Goal: Task Accomplishment & Management: Use online tool/utility

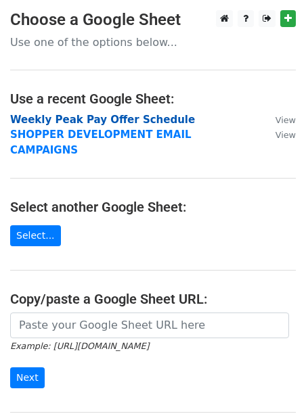
click at [114, 121] on strong "Weekly Peak Pay Offer Schedule" at bounding box center [102, 120] width 185 height 12
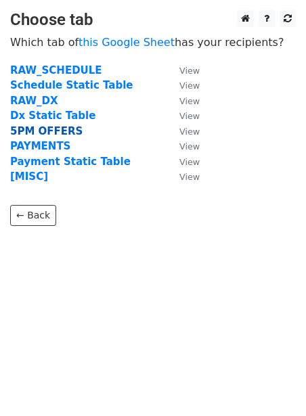
click at [37, 131] on strong "5PM OFFERS" at bounding box center [46, 131] width 72 height 12
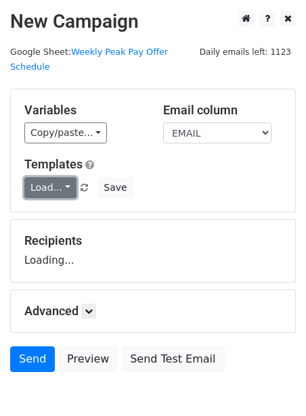
click at [39, 177] on link "Load..." at bounding box center [50, 187] width 52 height 21
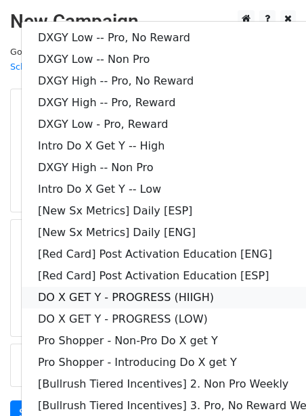
scroll to position [110, 0]
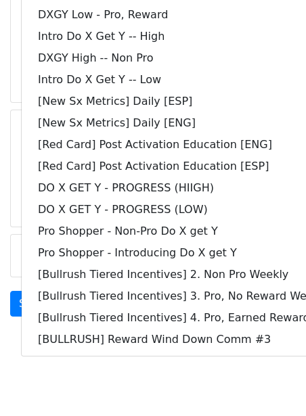
click at [9, 192] on main "New Campaign Daily emails left: 1123 Google Sheet: Weekly Peak Pay Offer Schedu…" at bounding box center [153, 112] width 306 height 423
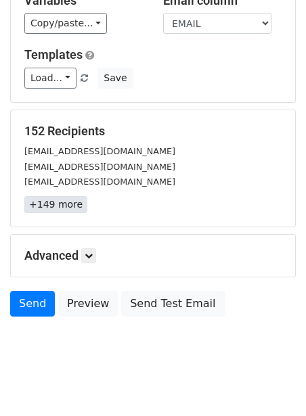
scroll to position [0, 0]
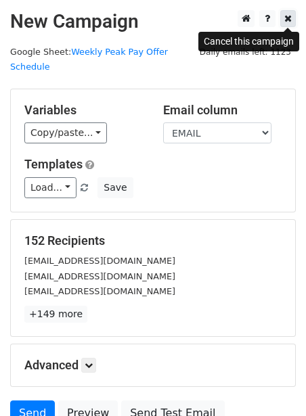
click at [292, 22] on link at bounding box center [288, 18] width 16 height 17
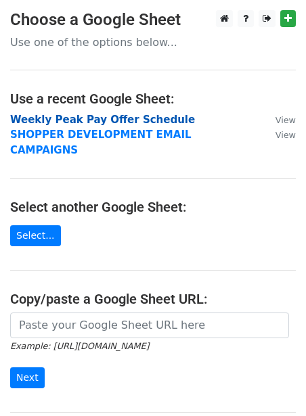
click at [68, 119] on strong "Weekly Peak Pay Offer Schedule" at bounding box center [102, 120] width 185 height 12
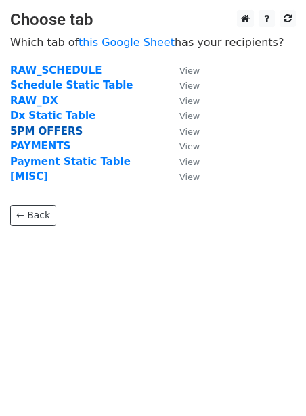
click at [41, 128] on strong "5PM OFFERS" at bounding box center [46, 131] width 72 height 12
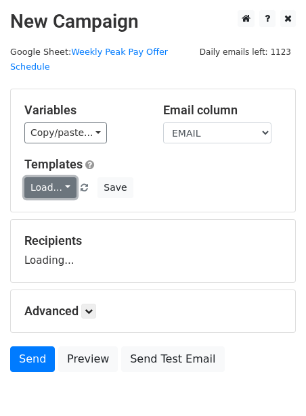
click at [34, 177] on link "Load..." at bounding box center [50, 187] width 52 height 21
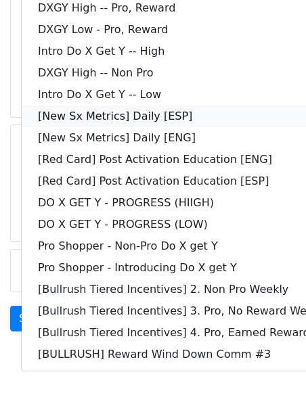
scroll to position [110, 0]
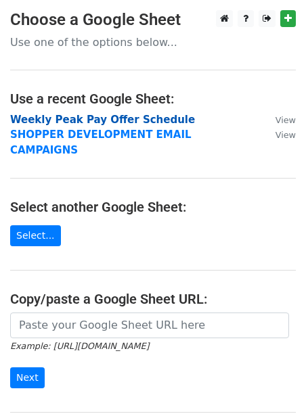
click at [86, 122] on strong "Weekly Peak Pay Offer Schedule" at bounding box center [102, 120] width 185 height 12
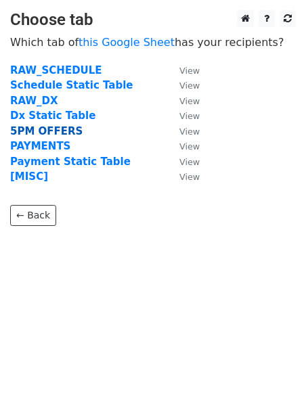
click at [50, 133] on strong "5PM OFFERS" at bounding box center [46, 131] width 72 height 12
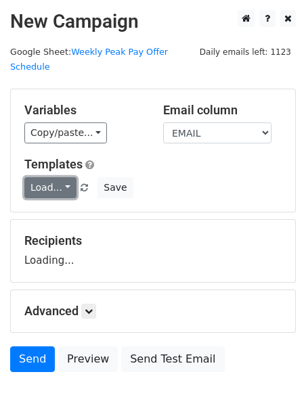
click at [41, 177] on link "Load..." at bounding box center [50, 187] width 52 height 21
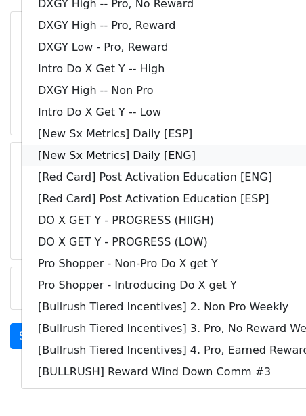
scroll to position [110, 0]
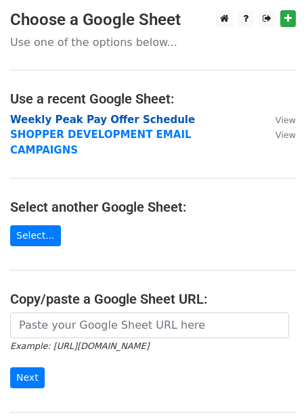
click at [99, 120] on strong "Weekly Peak Pay Offer Schedule" at bounding box center [102, 120] width 185 height 12
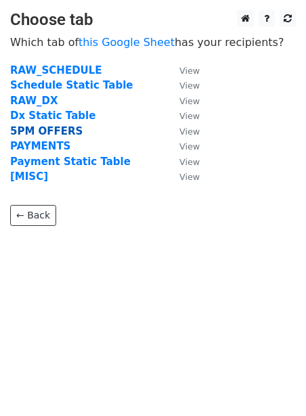
click at [66, 133] on strong "5PM OFFERS" at bounding box center [46, 131] width 72 height 12
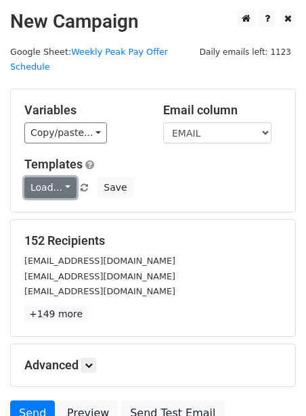
click at [46, 177] on link "Load..." at bounding box center [50, 187] width 52 height 21
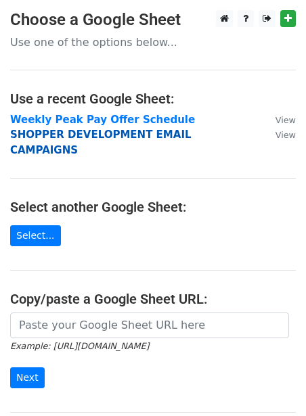
click at [53, 134] on strong "SHOPPER DEVELOPMENT EMAIL CAMPAIGNS" at bounding box center [100, 143] width 181 height 28
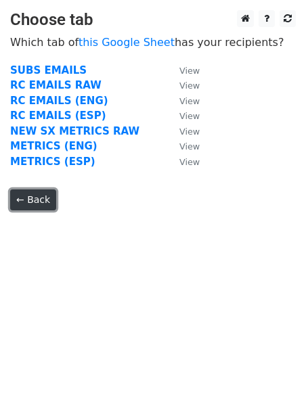
click at [40, 202] on link "← Back" at bounding box center [33, 200] width 46 height 21
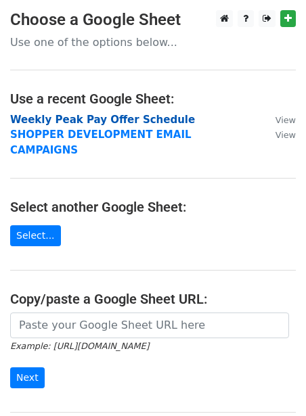
click at [79, 118] on strong "Weekly Peak Pay Offer Schedule" at bounding box center [102, 120] width 185 height 12
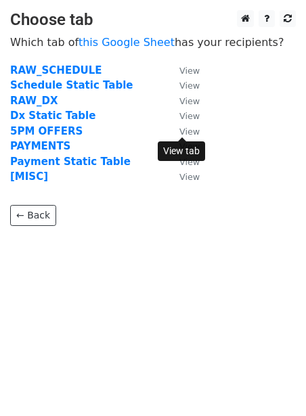
click at [191, 131] on small "View" at bounding box center [189, 132] width 20 height 10
click at [147, 220] on p "← Back" at bounding box center [153, 205] width 286 height 41
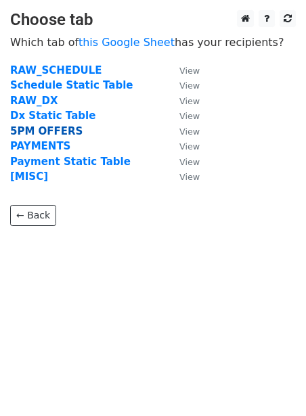
click at [57, 128] on strong "5PM OFFERS" at bounding box center [46, 131] width 72 height 12
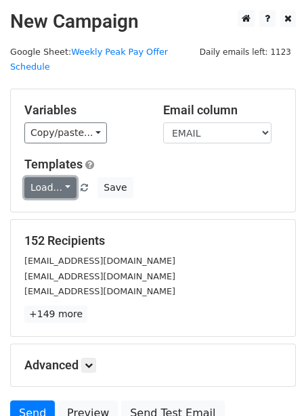
click at [49, 177] on link "Load..." at bounding box center [50, 187] width 52 height 21
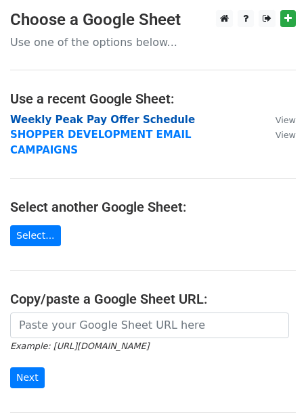
click at [18, 121] on strong "Weekly Peak Pay Offer Schedule" at bounding box center [102, 120] width 185 height 12
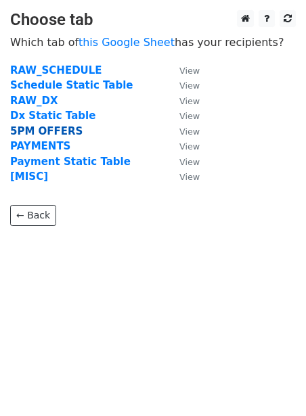
click at [19, 131] on strong "5PM OFFERS" at bounding box center [46, 131] width 72 height 12
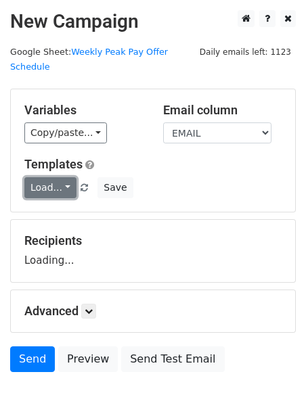
click at [37, 177] on link "Load..." at bounding box center [50, 187] width 52 height 21
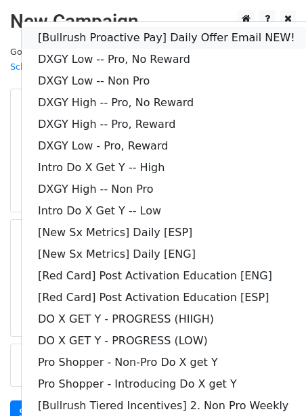
click at [122, 27] on link "[Bullrush Proactive Pay] Daily Offer Email NEW!" at bounding box center [195, 38] width 347 height 22
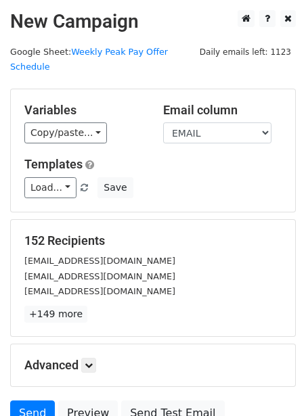
scroll to position [110, 0]
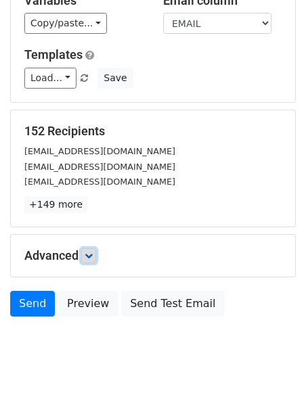
click at [88, 248] on link at bounding box center [88, 255] width 15 height 15
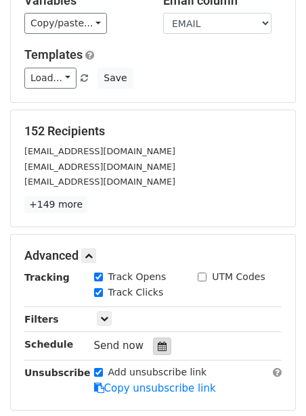
click at [160, 338] on div at bounding box center [162, 347] width 18 height 18
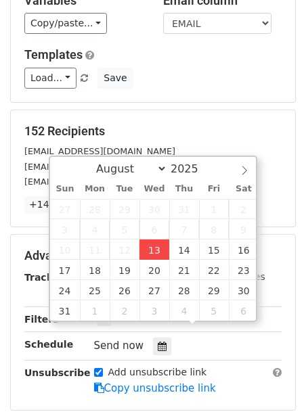
type input "2025-08-13 12:00"
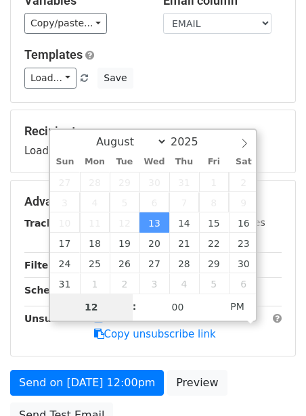
type input "2"
type input "2025-08-13 14:00"
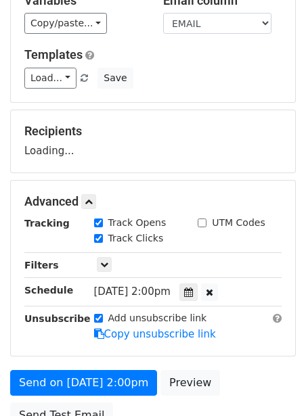
scroll to position [220, 0]
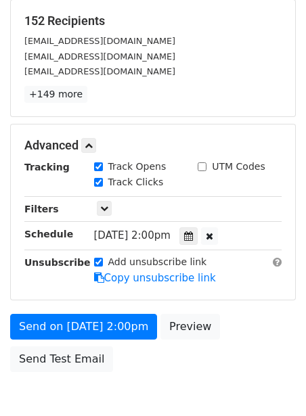
click at [66, 257] on div "Unsubscribe" at bounding box center [49, 270] width 70 height 31
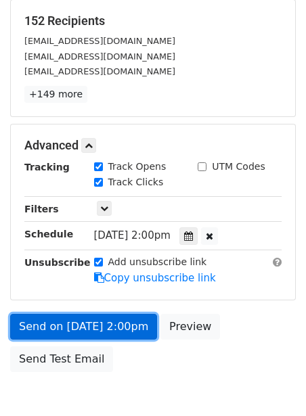
click at [47, 314] on link "Send on Aug 13 at 2:00pm" at bounding box center [83, 327] width 147 height 26
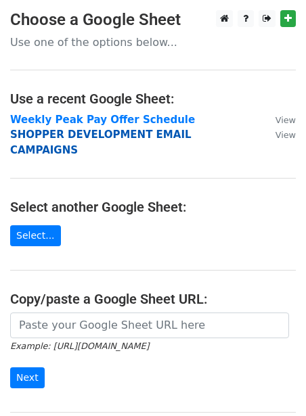
click at [83, 131] on strong "SHOPPER DEVELOPMENT EMAIL CAMPAIGNS" at bounding box center [100, 143] width 181 height 28
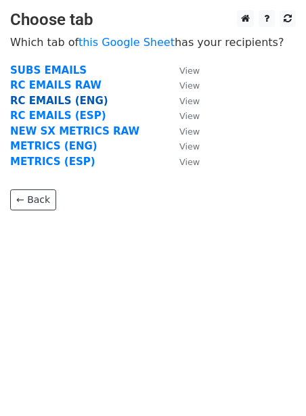
click at [71, 103] on strong "RC EMAILS (ENG)" at bounding box center [59, 101] width 98 height 12
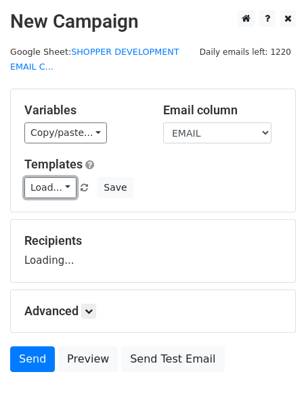
click at [44, 183] on link "Load..." at bounding box center [50, 187] width 52 height 21
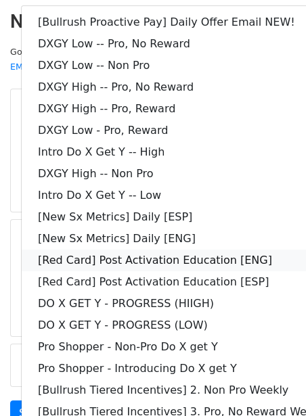
click at [80, 255] on link "[Red Card] Post Activation Education [ENG]" at bounding box center [195, 261] width 347 height 22
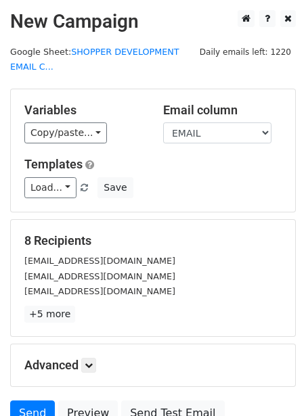
scroll to position [125, 0]
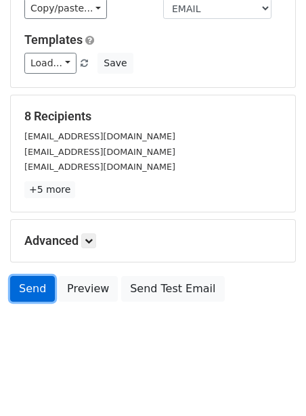
click at [32, 292] on link "Send" at bounding box center [32, 289] width 45 height 26
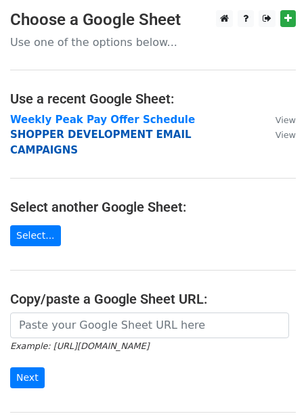
click at [44, 137] on strong "SHOPPER DEVELOPMENT EMAIL CAMPAIGNS" at bounding box center [100, 143] width 181 height 28
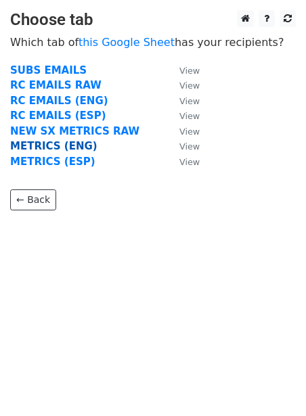
click at [46, 146] on strong "METRICS (ENG)" at bounding box center [53, 146] width 87 height 12
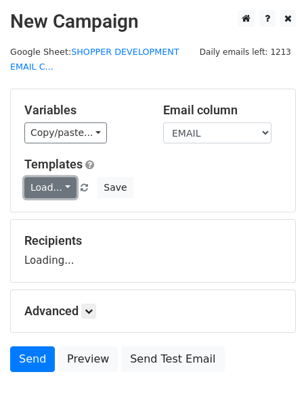
click at [42, 182] on link "Load..." at bounding box center [50, 187] width 52 height 21
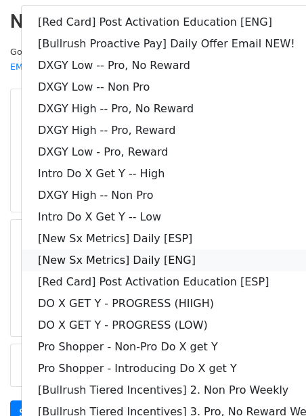
click at [96, 259] on link "[New Sx Metrics] Daily [ENG]" at bounding box center [195, 261] width 347 height 22
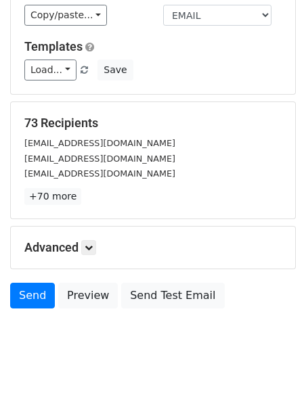
scroll to position [125, 0]
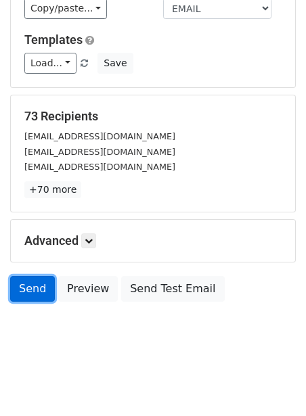
click at [37, 285] on link "Send" at bounding box center [32, 289] width 45 height 26
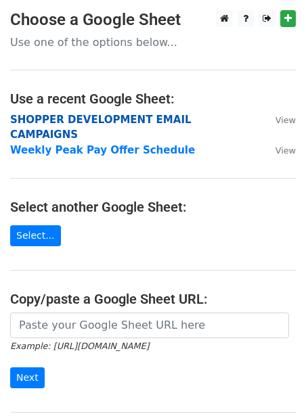
click at [89, 120] on strong "SHOPPER DEVELOPMENT EMAIL CAMPAIGNS" at bounding box center [100, 128] width 181 height 28
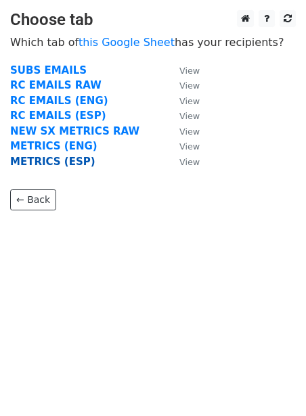
click at [58, 162] on strong "METRICS (ESP)" at bounding box center [52, 162] width 85 height 12
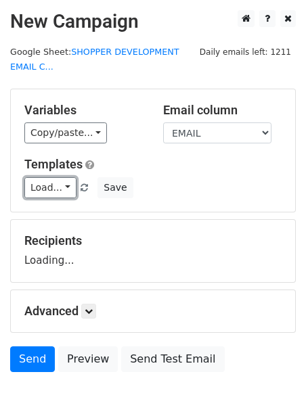
click at [37, 181] on link "Load..." at bounding box center [50, 187] width 52 height 21
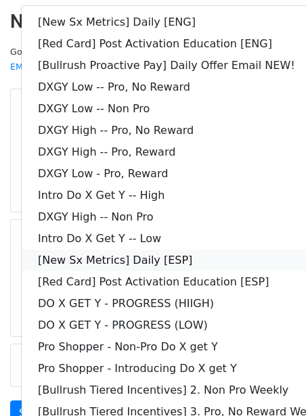
click at [95, 258] on link "[New Sx Metrics] Daily [ESP]" at bounding box center [195, 261] width 347 height 22
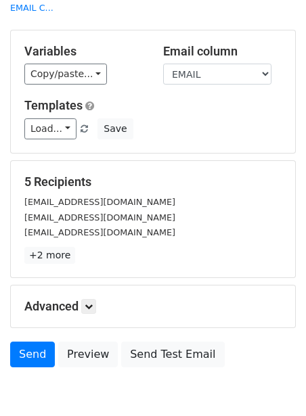
scroll to position [125, 0]
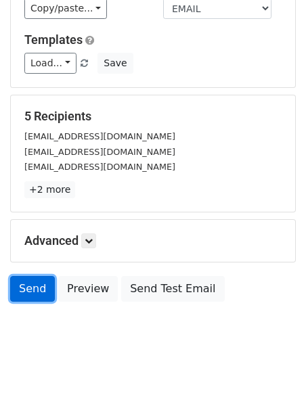
click at [30, 288] on link "Send" at bounding box center [32, 289] width 45 height 26
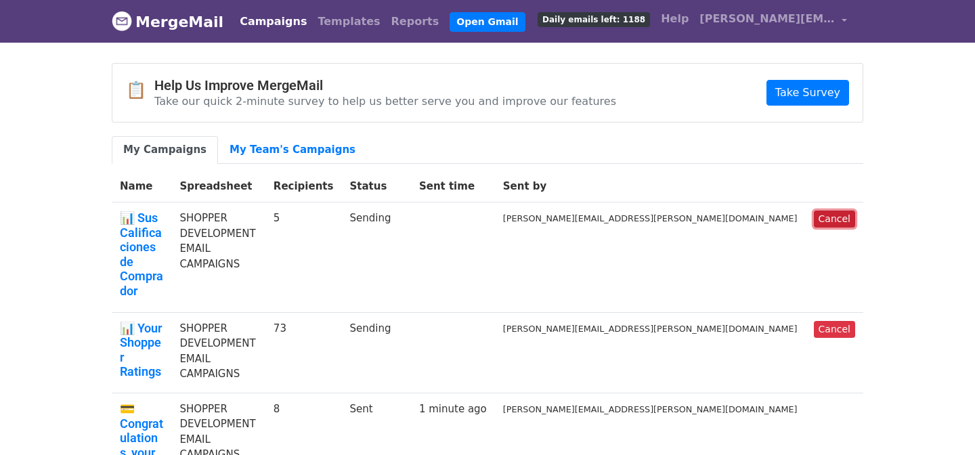
click at [821, 221] on link "Cancel" at bounding box center [834, 219] width 41 height 17
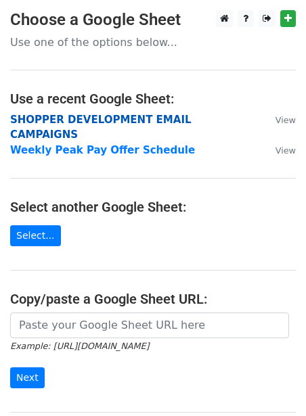
click at [108, 120] on strong "SHOPPER DEVELOPMENT EMAIL CAMPAIGNS" at bounding box center [100, 128] width 181 height 28
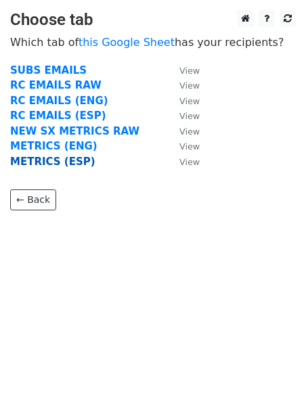
click at [62, 160] on strong "METRICS (ESP)" at bounding box center [52, 162] width 85 height 12
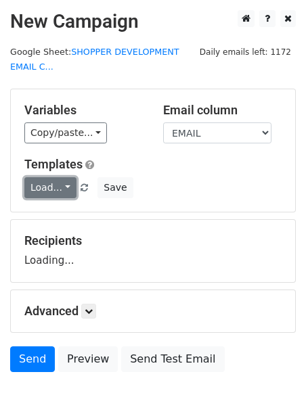
click at [53, 183] on link "Load..." at bounding box center [50, 187] width 52 height 21
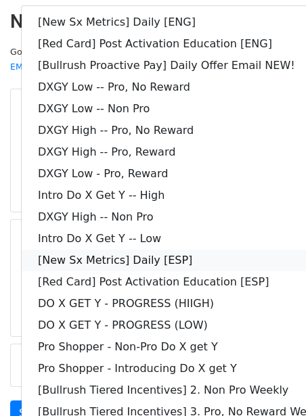
click at [62, 257] on link "[New Sx Metrics] Daily [ESP]" at bounding box center [195, 261] width 347 height 22
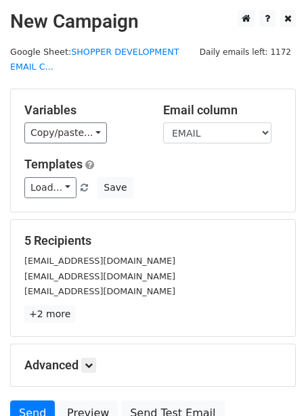
scroll to position [125, 0]
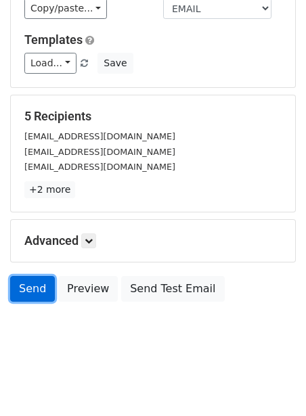
click at [37, 284] on link "Send" at bounding box center [32, 289] width 45 height 26
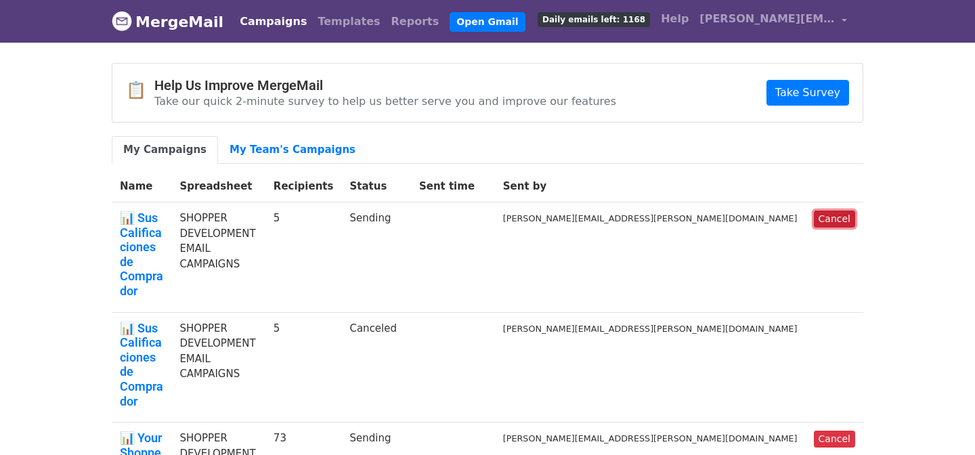
click at [832, 215] on link "Cancel" at bounding box center [834, 219] width 41 height 17
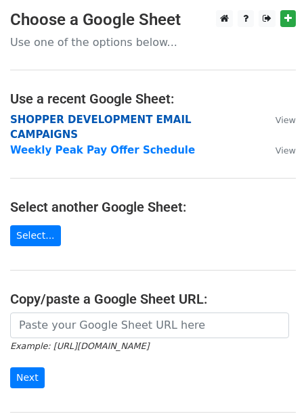
click at [66, 116] on strong "SHOPPER DEVELOPMENT EMAIL CAMPAIGNS" at bounding box center [100, 128] width 181 height 28
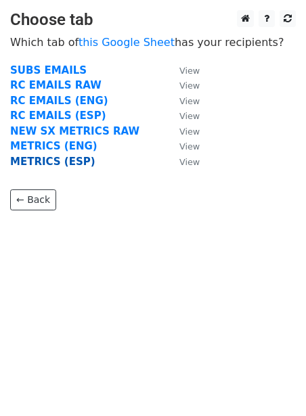
click at [38, 158] on strong "METRICS (ESP)" at bounding box center [52, 162] width 85 height 12
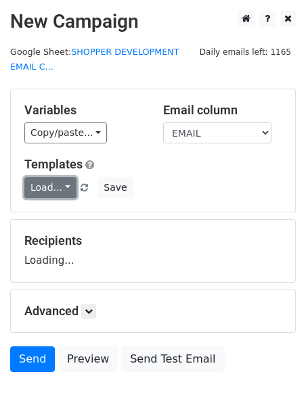
click at [39, 180] on link "Load..." at bounding box center [50, 187] width 52 height 21
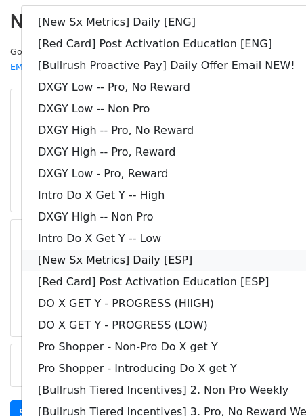
click at [92, 264] on link "[New Sx Metrics] Daily [ESP]" at bounding box center [195, 261] width 347 height 22
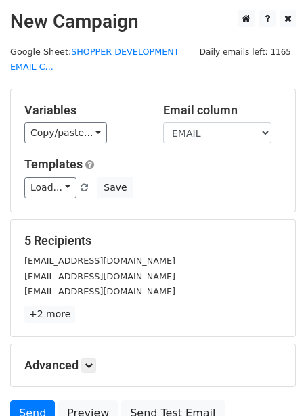
scroll to position [125, 0]
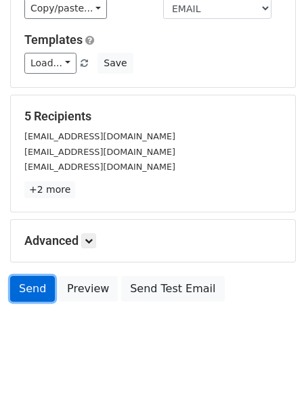
click at [32, 283] on link "Send" at bounding box center [32, 289] width 45 height 26
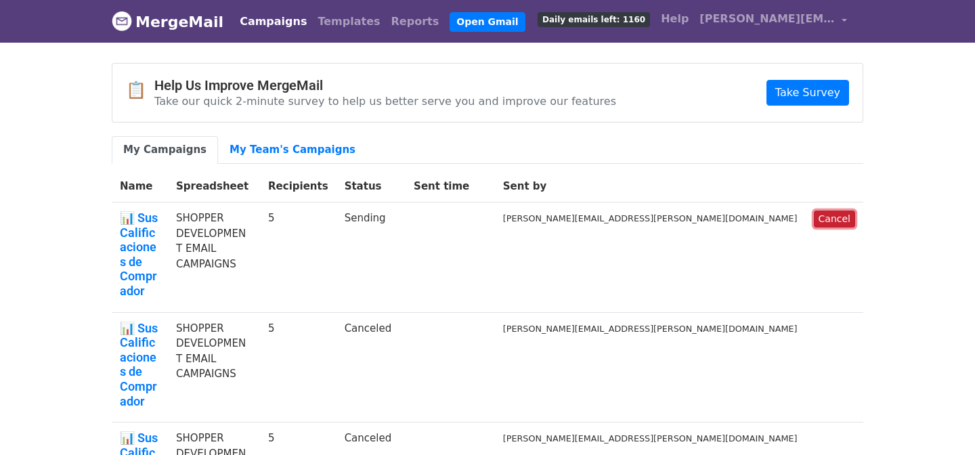
click at [837, 221] on link "Cancel" at bounding box center [834, 219] width 41 height 17
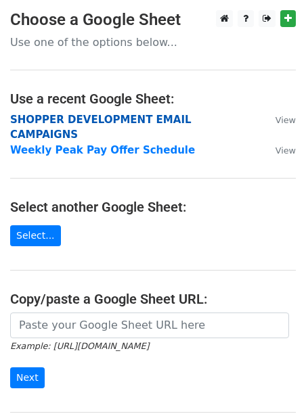
click at [29, 118] on strong "SHOPPER DEVELOPMENT EMAIL CAMPAIGNS" at bounding box center [100, 128] width 181 height 28
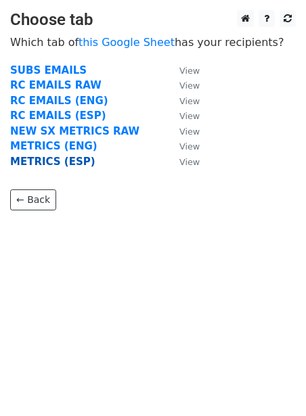
click at [28, 156] on strong "METRICS (ESP)" at bounding box center [52, 162] width 85 height 12
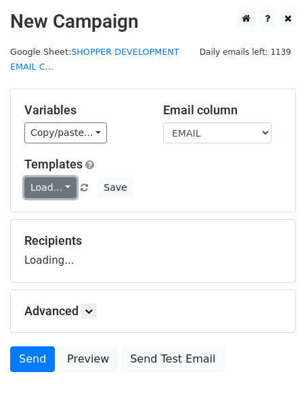
click at [31, 181] on link "Load..." at bounding box center [50, 187] width 52 height 21
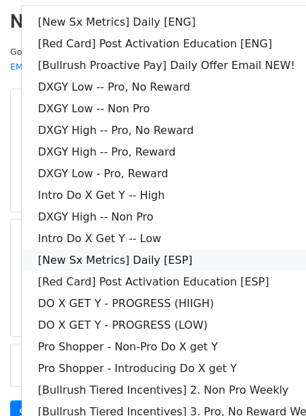
click at [74, 252] on link "[New Sx Metrics] Daily [ESP]" at bounding box center [195, 261] width 347 height 22
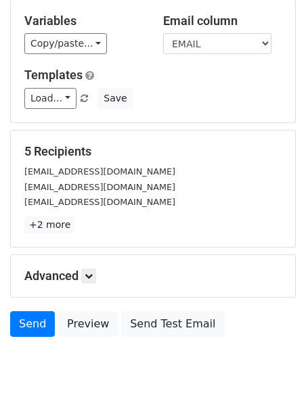
scroll to position [125, 0]
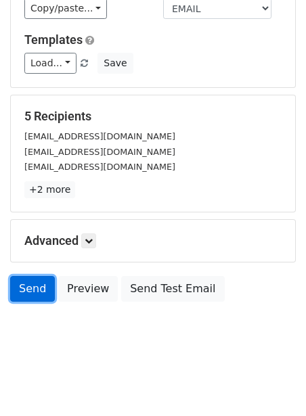
click at [15, 284] on link "Send" at bounding box center [32, 289] width 45 height 26
